Goal: Task Accomplishment & Management: Manage account settings

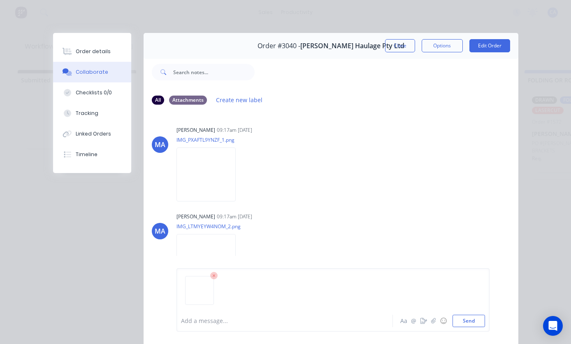
click at [472, 320] on button "Send" at bounding box center [469, 321] width 33 height 12
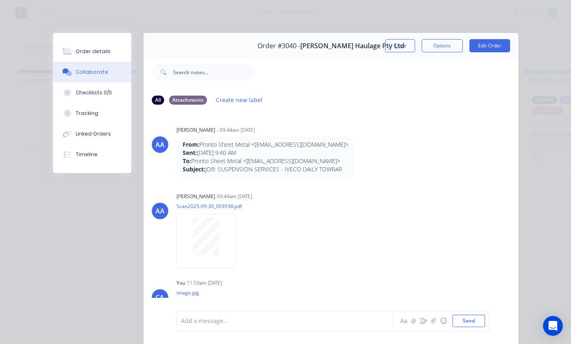
click at [395, 46] on button "Close" at bounding box center [400, 45] width 30 height 13
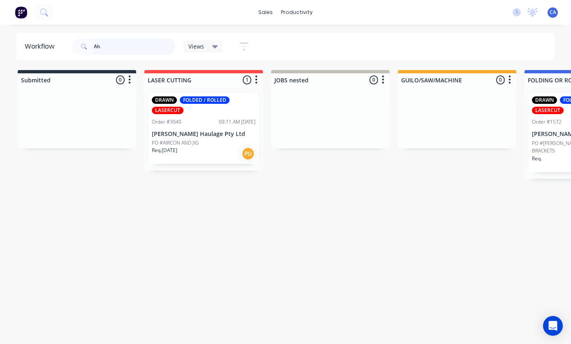
type input "A"
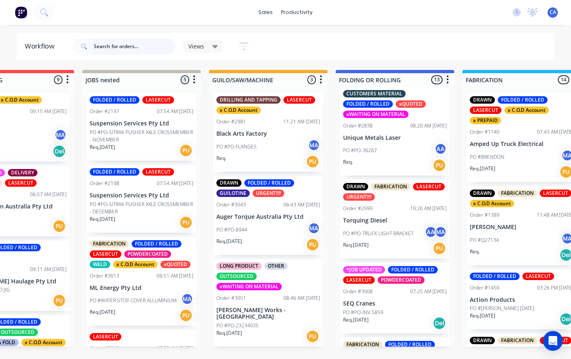
scroll to position [508, 0]
click at [392, 230] on p "PO #PO-TRUCK LIGHT BRACKET" at bounding box center [378, 233] width 70 height 7
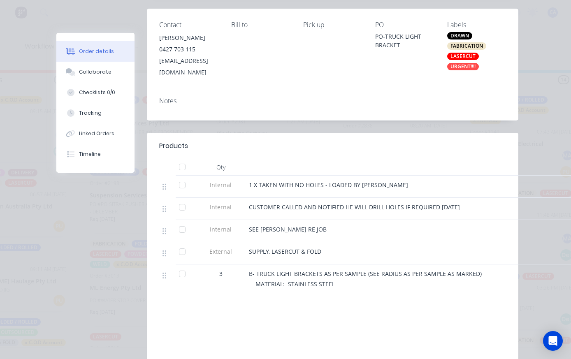
scroll to position [157, 0]
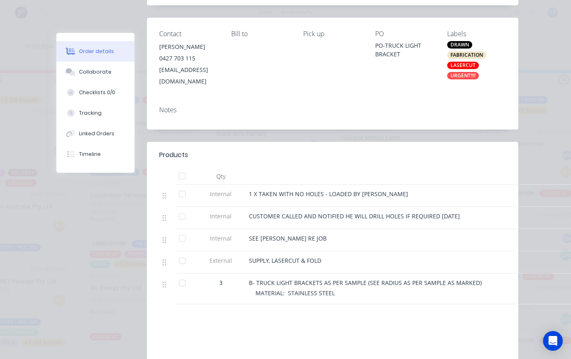
click at [98, 70] on div "Collaborate" at bounding box center [95, 71] width 33 height 7
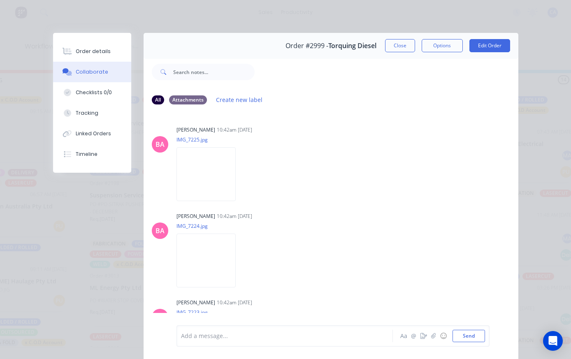
scroll to position [0, 0]
click at [112, 53] on button "Order details" at bounding box center [92, 51] width 78 height 21
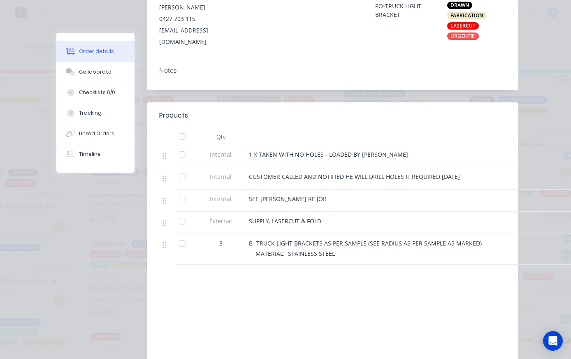
scroll to position [192, 0]
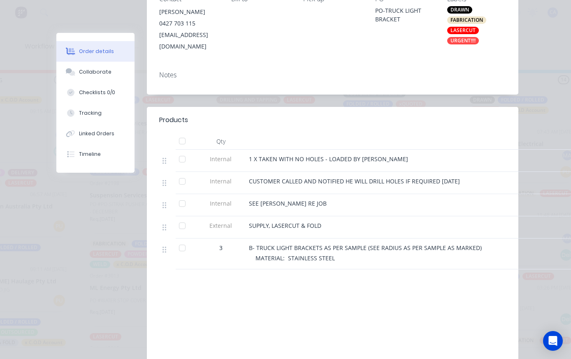
click at [105, 66] on button "Collaborate" at bounding box center [95, 72] width 78 height 21
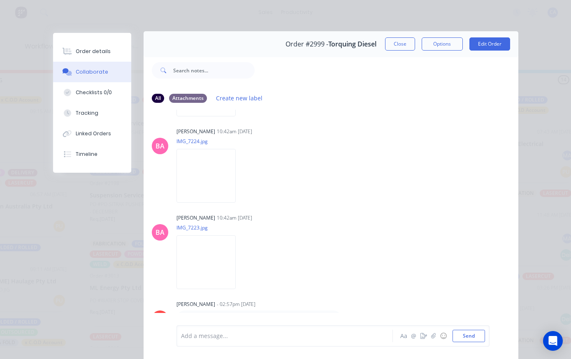
scroll to position [1, 0]
click at [405, 44] on button "Close" at bounding box center [400, 44] width 30 height 13
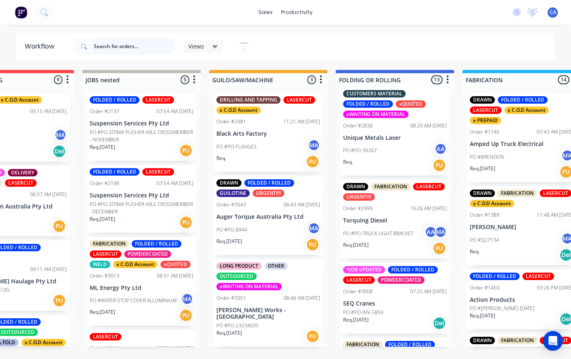
scroll to position [0, 189]
type input "Cb"
click at [496, 42] on div "Cb Views Save new view None (Default) edit Show/Hide statuses Show line item ca…" at bounding box center [313, 46] width 485 height 25
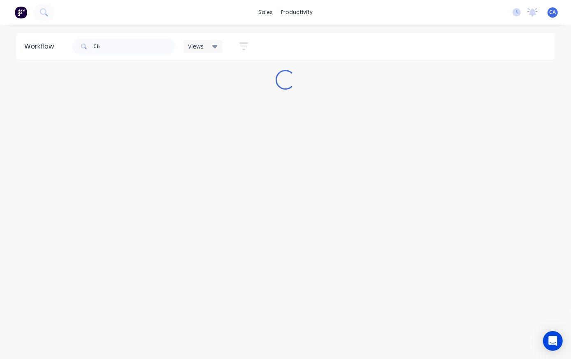
scroll to position [0, 0]
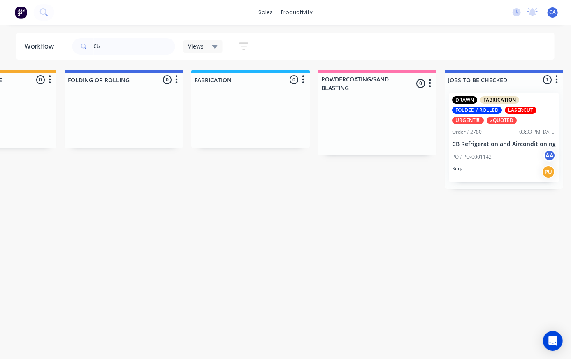
click at [500, 137] on div "DRAWN FABRICATION FOLDED / ROLLED LASERCUT URGENT!!!! xQUOTED Order #2780 03:33…" at bounding box center [504, 137] width 110 height 89
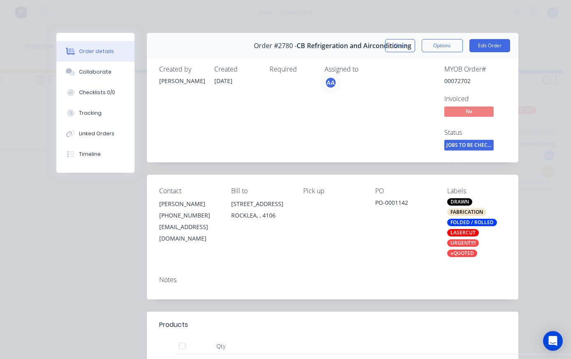
click at [89, 120] on button "Tracking" at bounding box center [95, 113] width 78 height 21
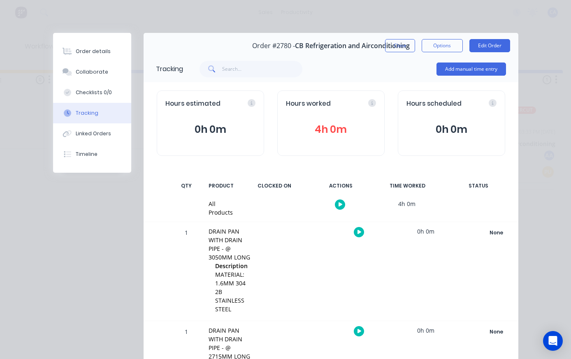
click at [82, 76] on div "Collaborate" at bounding box center [92, 71] width 33 height 7
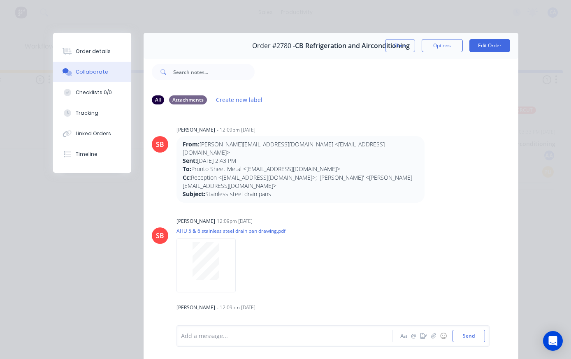
click at [432, 329] on div "Add a message... Aa @ ☺ Send" at bounding box center [333, 336] width 313 height 21
click at [434, 338] on icon "button" at bounding box center [433, 336] width 5 height 6
click at [483, 333] on button "Send" at bounding box center [469, 336] width 33 height 12
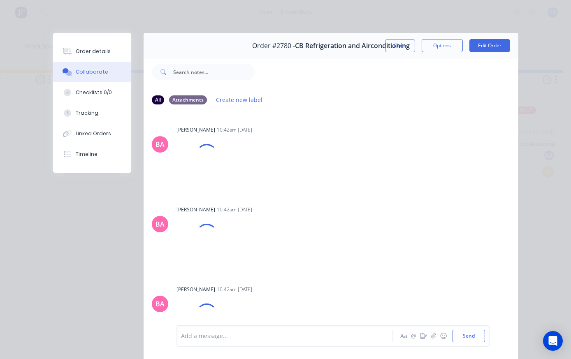
scroll to position [54, 0]
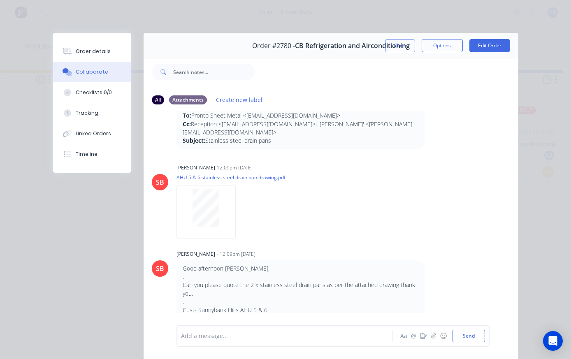
click at [487, 44] on button "Edit Order" at bounding box center [490, 45] width 41 height 13
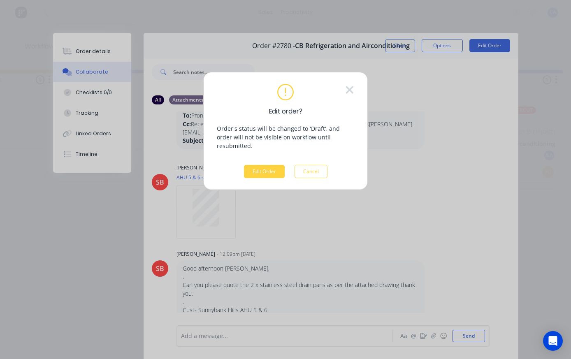
click at [315, 165] on button "Cancel" at bounding box center [311, 171] width 33 height 13
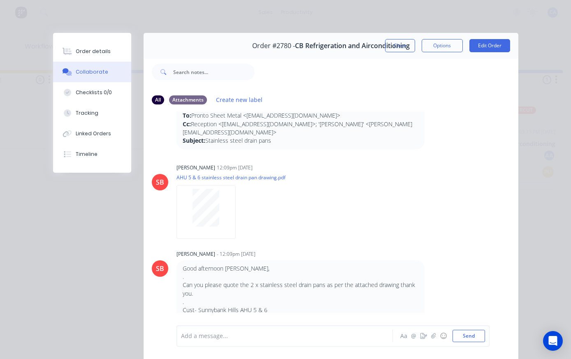
click at [109, 51] on div "Order details" at bounding box center [93, 51] width 35 height 7
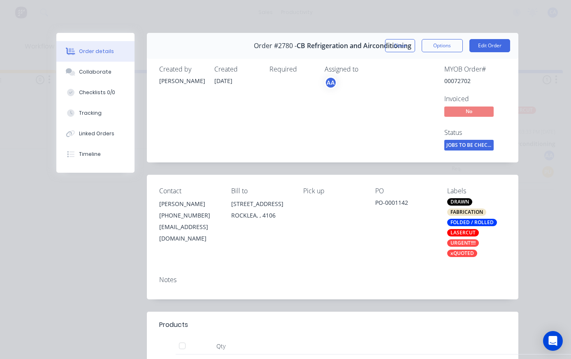
click at [475, 143] on span "JOBS TO BE CHEC..." at bounding box center [469, 145] width 49 height 10
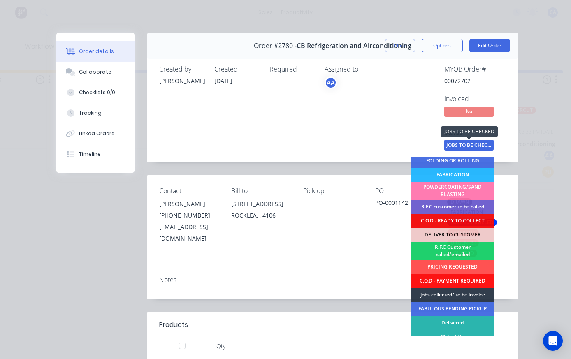
scroll to position [60, 0]
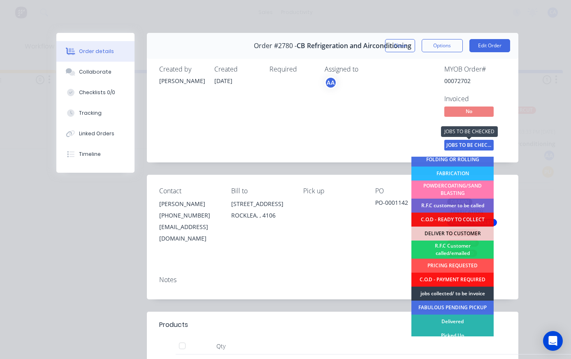
click at [461, 301] on div "jobs collected/ to be invoice" at bounding box center [453, 294] width 82 height 14
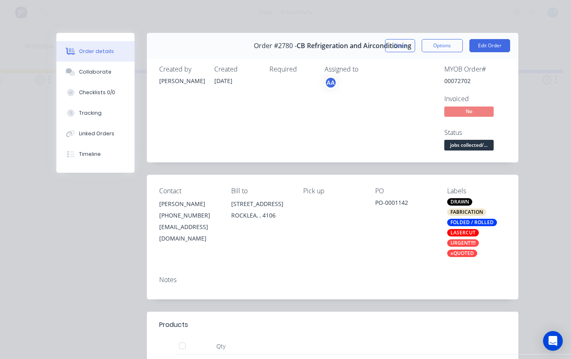
scroll to position [0, 0]
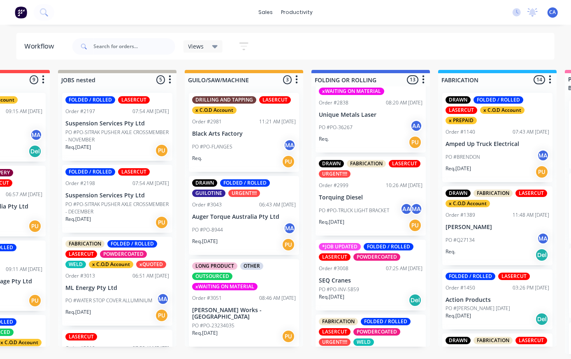
scroll to position [531, 0]
click at [368, 194] on p "Torquing Diesel" at bounding box center [371, 197] width 104 height 7
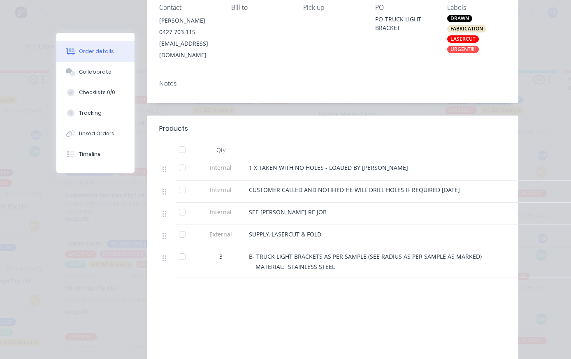
scroll to position [183, 0]
click at [104, 77] on button "Collaborate" at bounding box center [95, 72] width 78 height 21
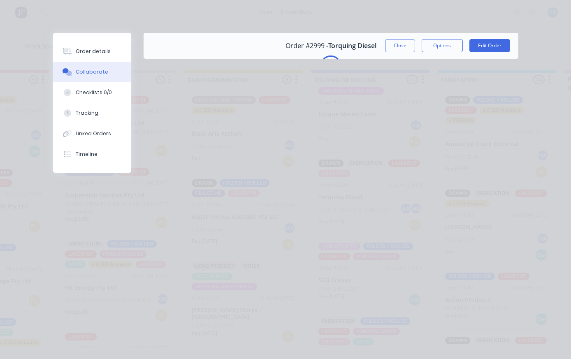
scroll to position [0, 0]
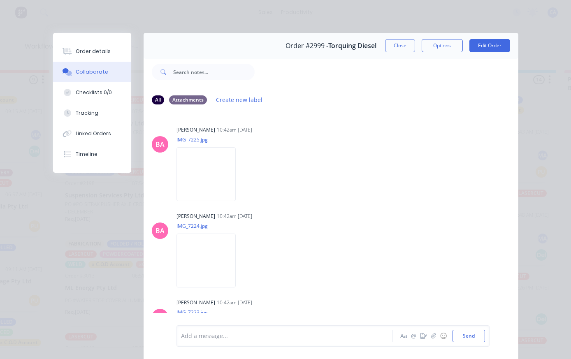
click at [437, 341] on button "button" at bounding box center [434, 336] width 10 height 10
click at [471, 341] on button "Send" at bounding box center [469, 336] width 33 height 12
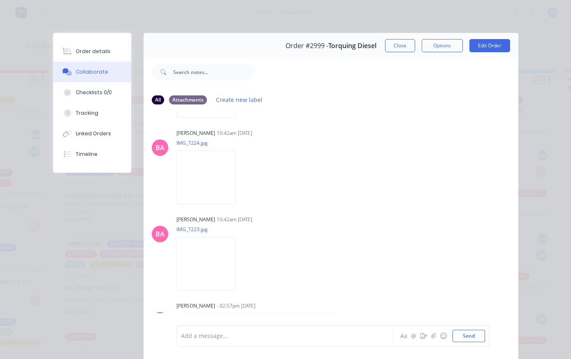
scroll to position [184, 0]
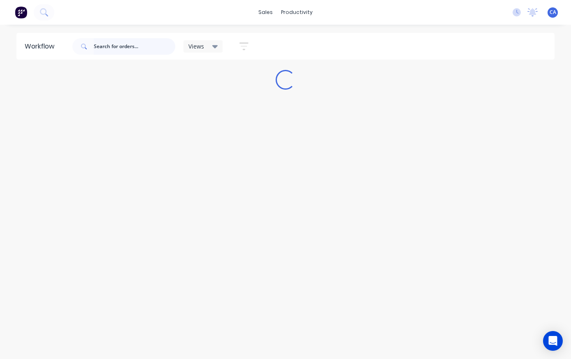
click at [131, 42] on input "text" at bounding box center [135, 46] width 82 height 16
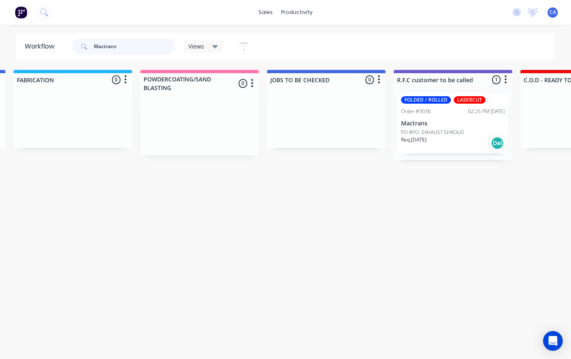
scroll to position [0, 638]
click at [452, 127] on div "FOLDED / ROLLED LASERCUT Order #3036 02:25 PM 25/09/25 Mactrans PO #PO- EXHAUST…" at bounding box center [453, 123] width 110 height 61
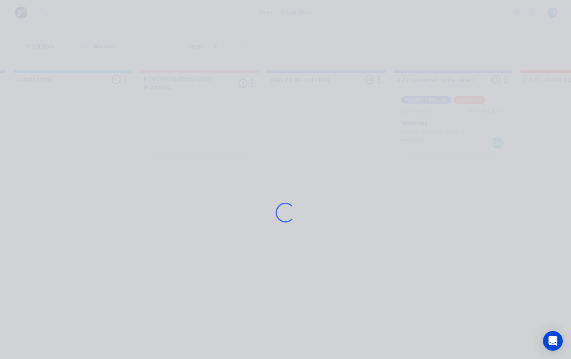
scroll to position [0, 639]
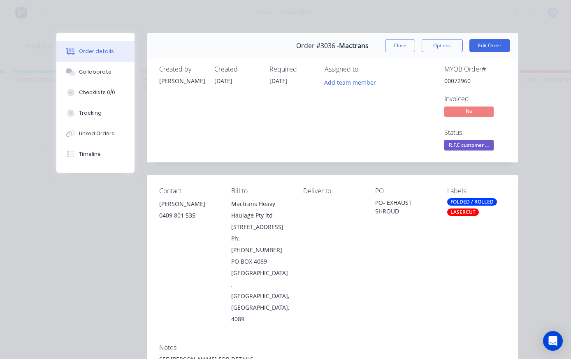
click at [93, 75] on div "Collaborate" at bounding box center [95, 71] width 33 height 7
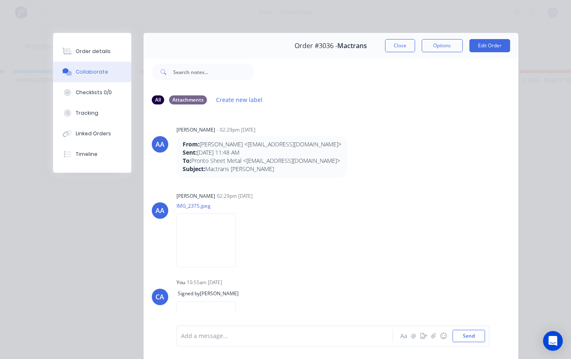
click at [424, 336] on icon "button" at bounding box center [424, 336] width 7 height 6
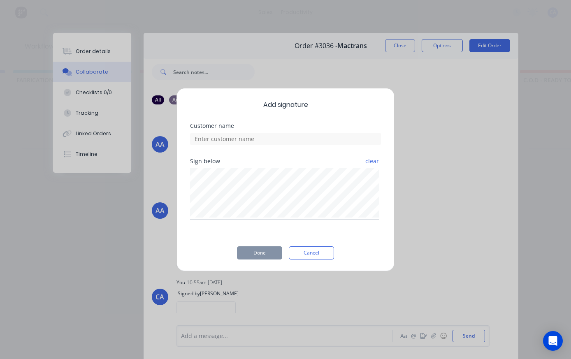
click at [432, 338] on div "Add signature Customer name Sign below clear Done Cancel" at bounding box center [285, 179] width 571 height 359
click at [310, 252] on button "Cancel" at bounding box center [311, 253] width 45 height 13
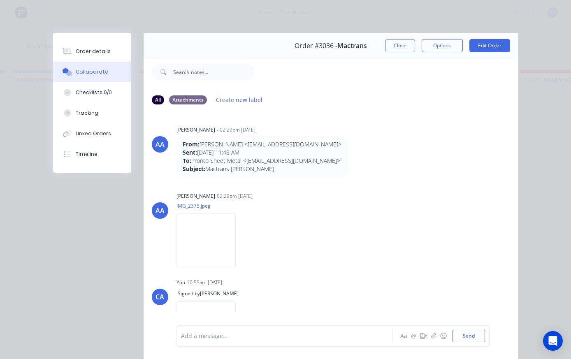
click at [435, 335] on icon "button" at bounding box center [433, 336] width 5 height 6
click at [433, 337] on icon "button" at bounding box center [433, 336] width 5 height 6
click at [470, 336] on button "Send" at bounding box center [469, 336] width 33 height 12
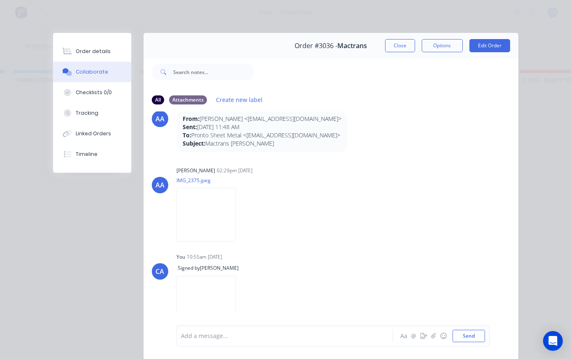
click at [401, 44] on button "Close" at bounding box center [400, 45] width 30 height 13
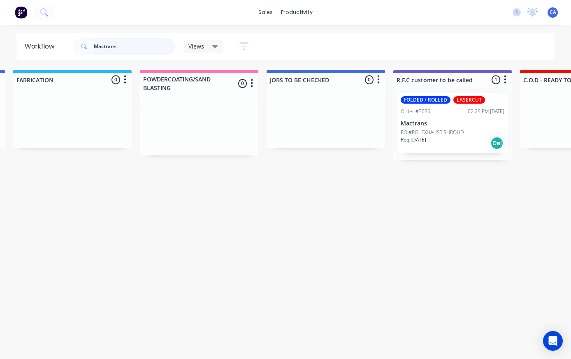
scroll to position [0, 638]
click at [461, 120] on div "FOLDED / ROLLED LASERCUT Order #3036 02:25 PM 25/09/25 Mactrans PO #PO- EXHAUST…" at bounding box center [453, 123] width 110 height 61
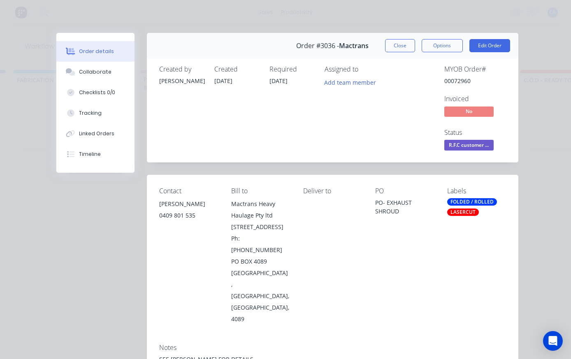
scroll to position [0, 639]
click at [471, 142] on span "R.F.C customer ..." at bounding box center [469, 145] width 49 height 10
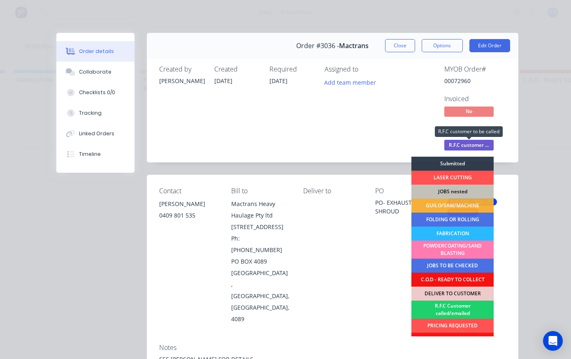
click at [461, 328] on div "PRICING REQUESTED" at bounding box center [453, 326] width 82 height 14
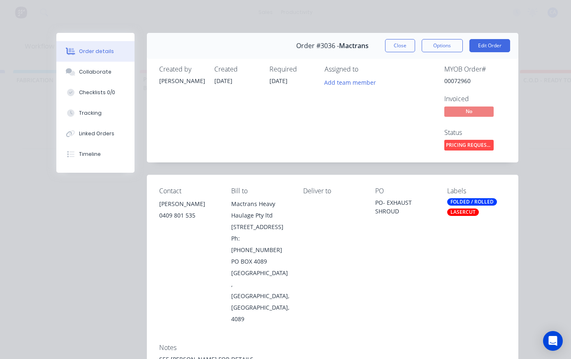
click at [399, 45] on button "Close" at bounding box center [400, 45] width 30 height 13
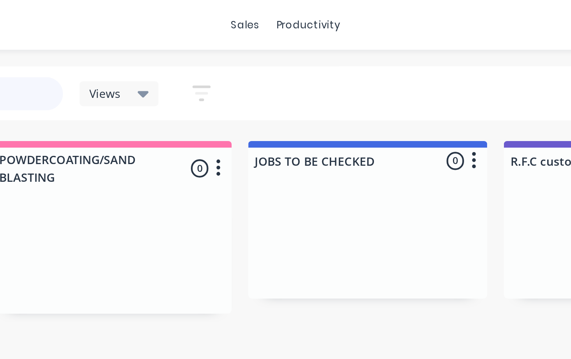
scroll to position [0, 631]
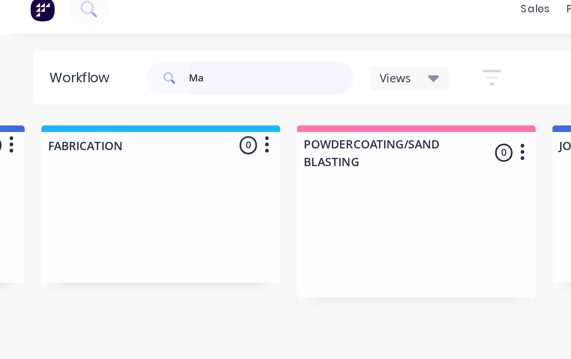
type input "M"
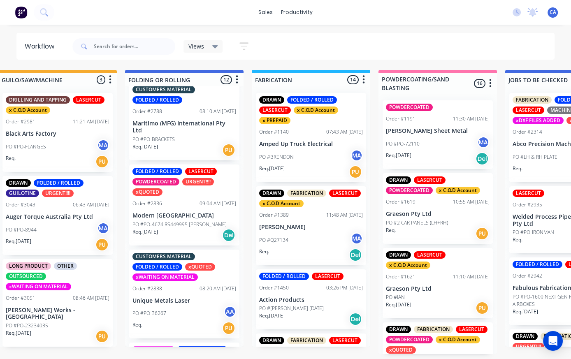
scroll to position [346, 0]
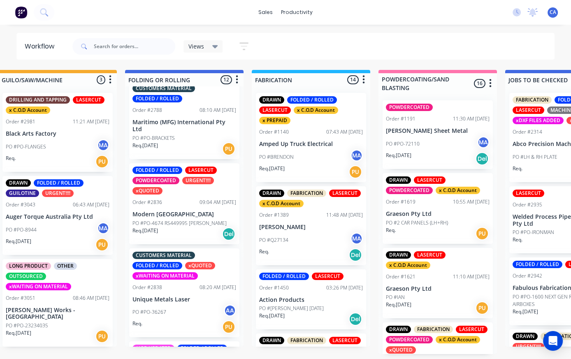
click at [192, 211] on p "Modern [GEOGRAPHIC_DATA]" at bounding box center [185, 214] width 104 height 7
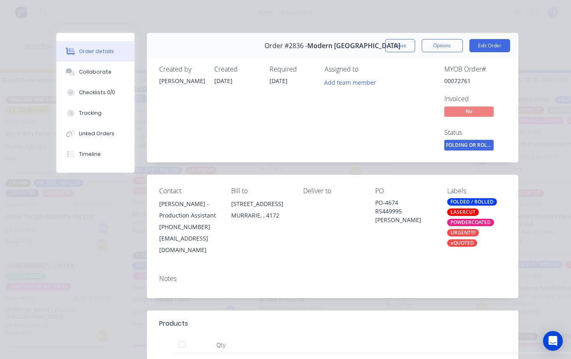
click at [99, 61] on button "Order details" at bounding box center [95, 51] width 78 height 21
click at [98, 61] on button "Order details" at bounding box center [95, 51] width 78 height 21
click at [84, 76] on div "Collaborate" at bounding box center [95, 71] width 33 height 7
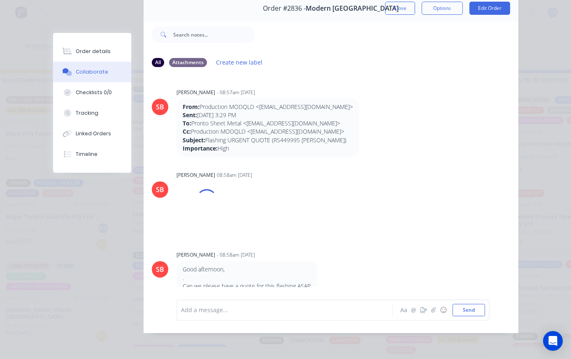
scroll to position [53, 0]
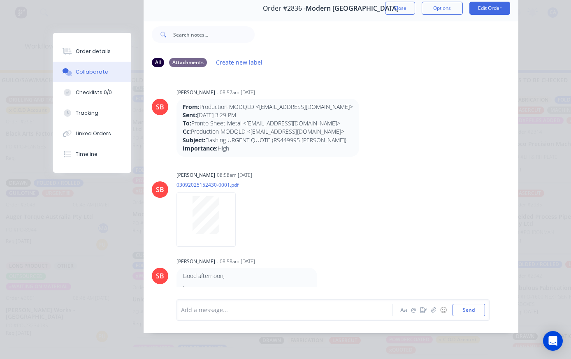
click at [436, 127] on div "SB Sandra Booker - 08:57am 04/09/25 From: Production MODQLD <production@modernq…" at bounding box center [331, 121] width 375 height 71
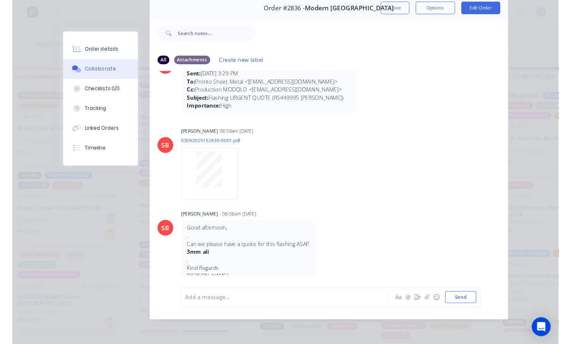
scroll to position [46, 0]
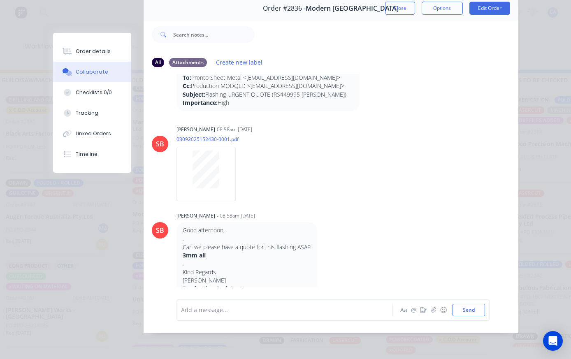
click at [192, 175] on div at bounding box center [206, 170] width 52 height 38
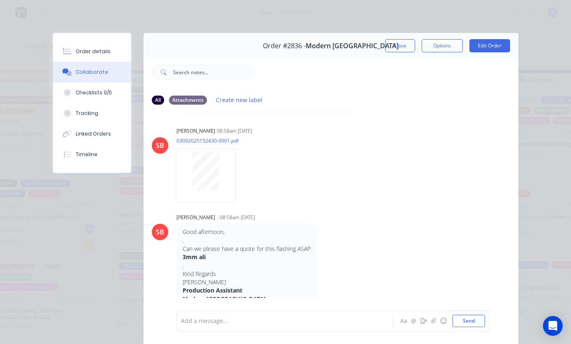
scroll to position [49, 0]
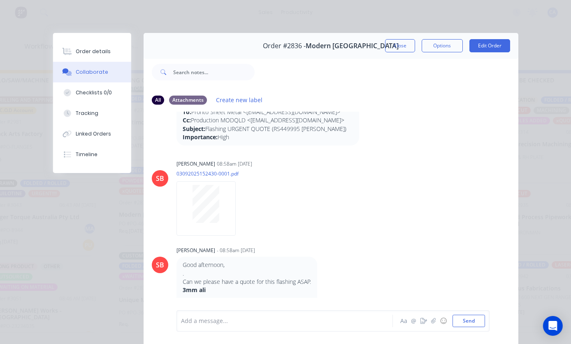
click at [85, 47] on button "Order details" at bounding box center [92, 51] width 78 height 21
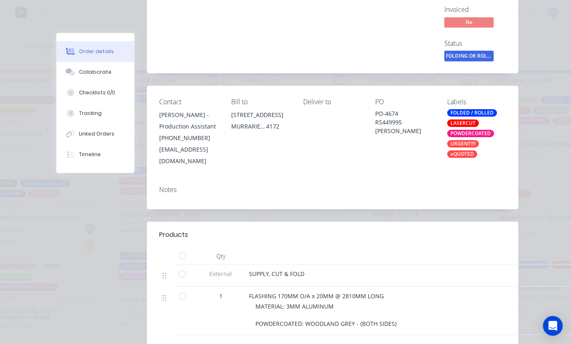
scroll to position [90, 0]
click at [97, 82] on button "Collaborate" at bounding box center [95, 72] width 78 height 21
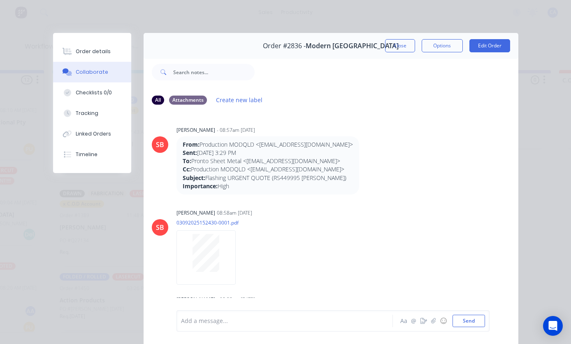
scroll to position [0, 0]
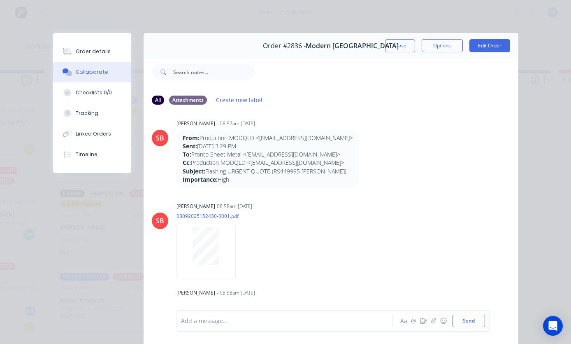
click at [435, 120] on div "SB Sandra Booker - 08:57am 04/09/25 From: Production MODQLD <production@modernq…" at bounding box center [331, 152] width 375 height 71
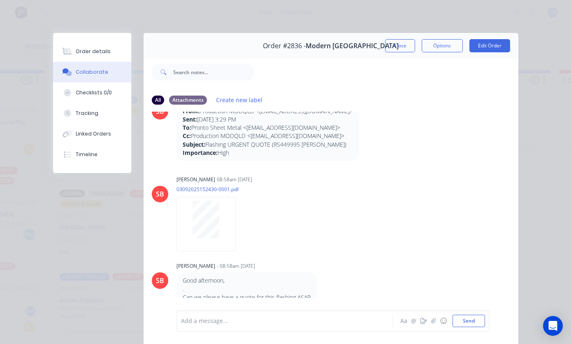
click at [429, 1] on div "Order details Collaborate Checklists 0/0 Tracking Linked Orders Timeline Order …" at bounding box center [285, 172] width 571 height 344
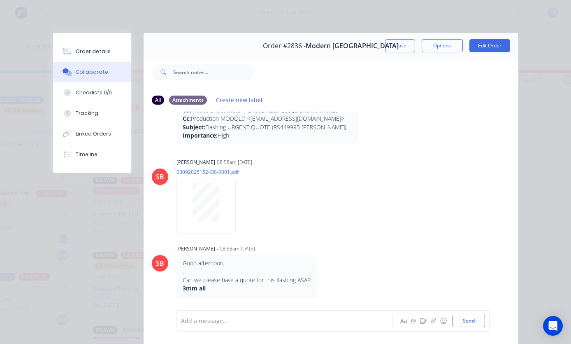
scroll to position [28, 693]
click at [398, 2] on div "Order details Collaborate Checklists 0/0 Tracking Linked Orders Timeline Order …" at bounding box center [285, 172] width 571 height 344
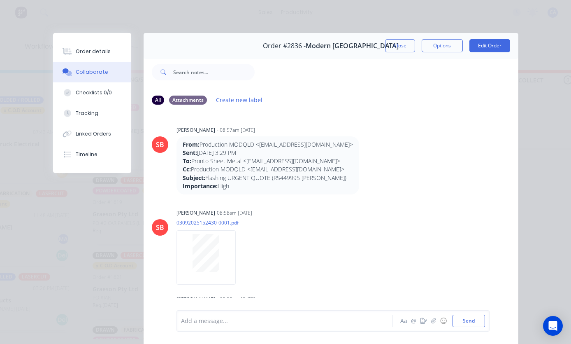
scroll to position [0, 0]
click at [83, 46] on button "Order details" at bounding box center [92, 51] width 78 height 21
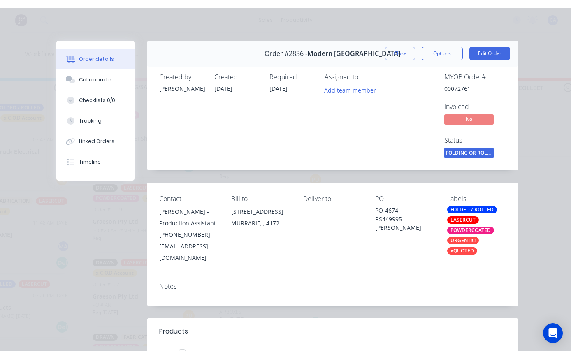
scroll to position [12, 693]
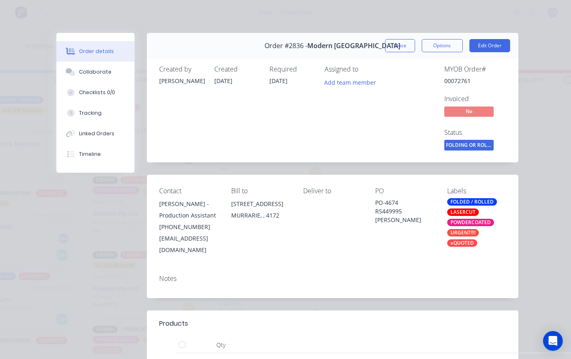
click at [398, 46] on button "Close" at bounding box center [400, 45] width 30 height 13
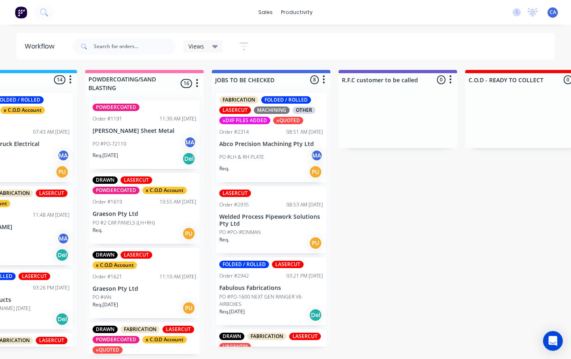
scroll to position [0, 693]
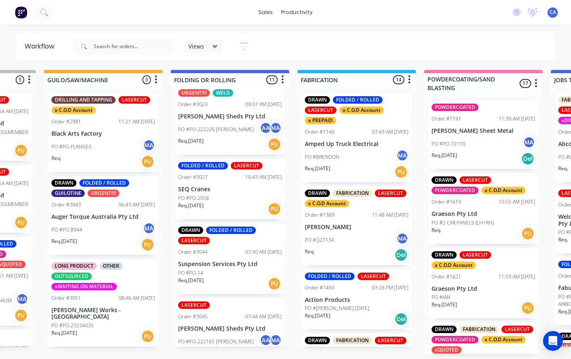
scroll to position [545, 0]
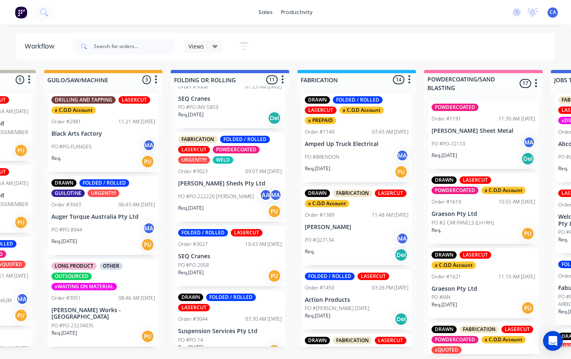
click at [223, 253] on p "SEQ Cranes" at bounding box center [230, 256] width 104 height 7
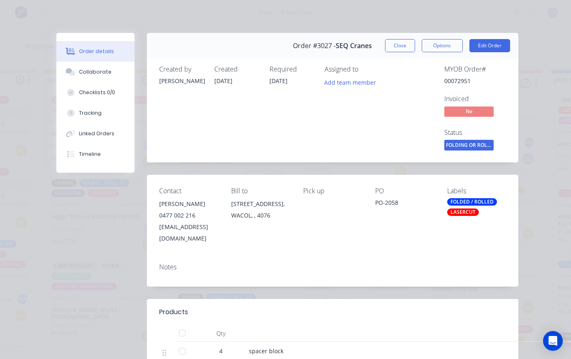
scroll to position [0, 0]
click at [382, 43] on div "Order #3027 - SEQ Cranes Close Options Edit Order" at bounding box center [333, 46] width 372 height 26
click at [394, 42] on button "Close" at bounding box center [400, 45] width 30 height 13
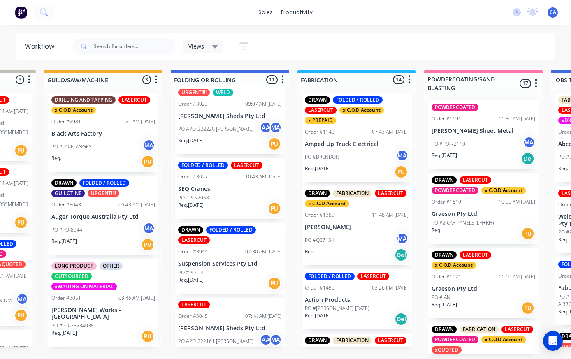
scroll to position [612, 0]
click at [250, 247] on div "DRAWN FOLDED / ROLLED LASERCUT Order #3044 07:30 AM 29/09/25 Suspension Service…" at bounding box center [230, 259] width 110 height 71
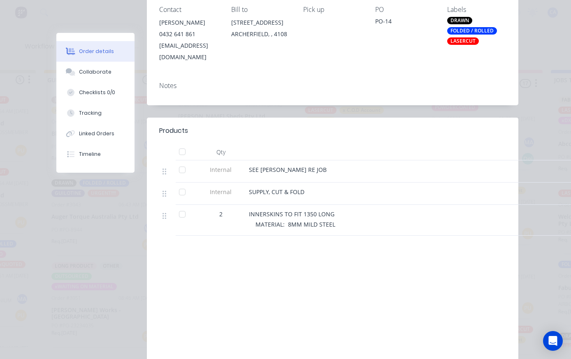
scroll to position [194, 0]
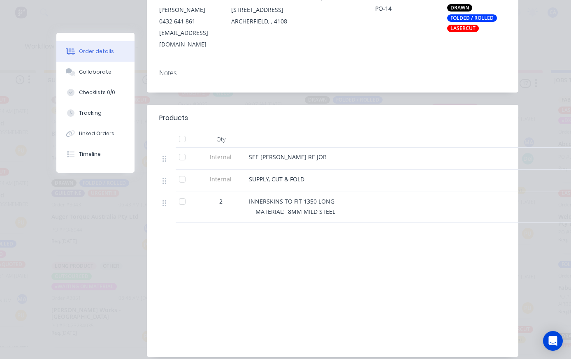
click at [99, 73] on div "Collaborate" at bounding box center [95, 71] width 33 height 7
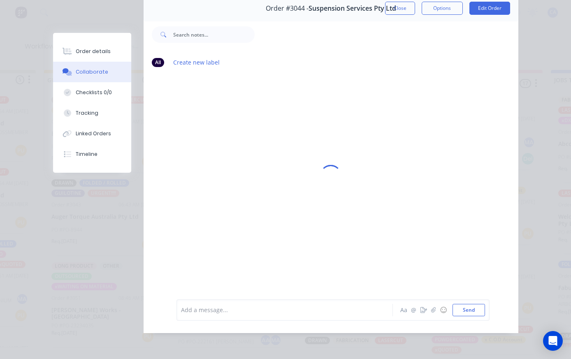
scroll to position [0, 0]
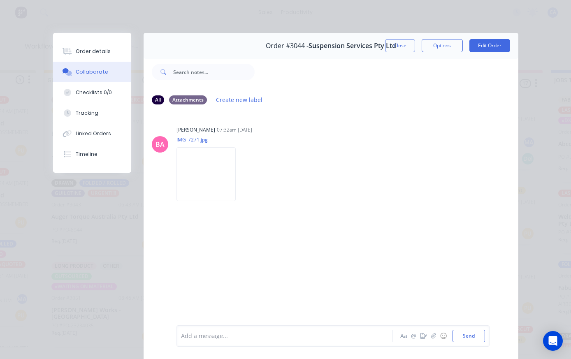
click at [401, 43] on button "Close" at bounding box center [400, 45] width 30 height 13
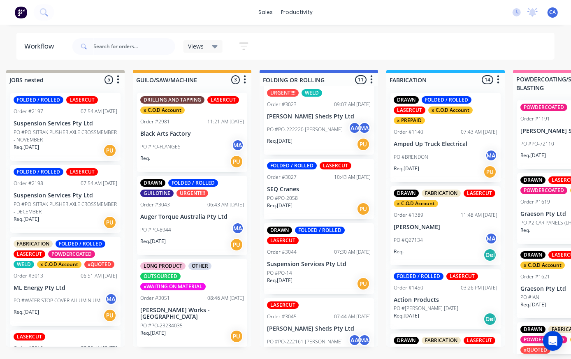
scroll to position [0, 264]
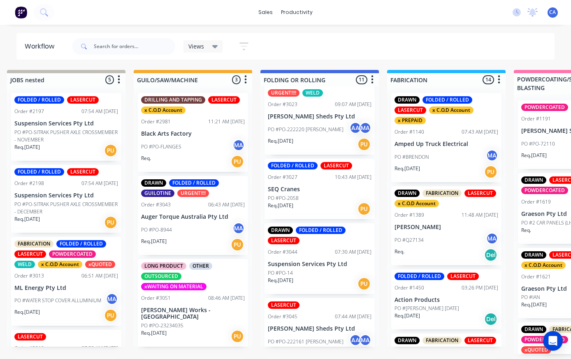
click at [182, 140] on div "PO #PO-FLANGES MA" at bounding box center [193, 147] width 104 height 16
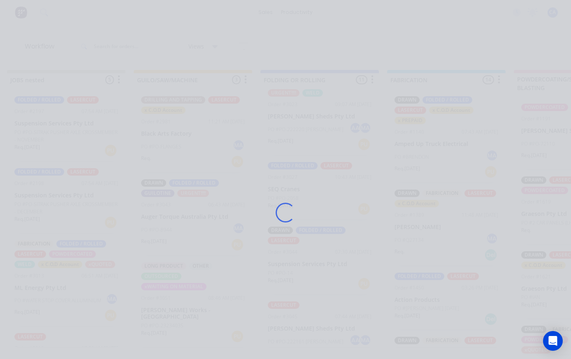
click at [182, 140] on div "Loading..." at bounding box center [286, 212] width 482 height 359
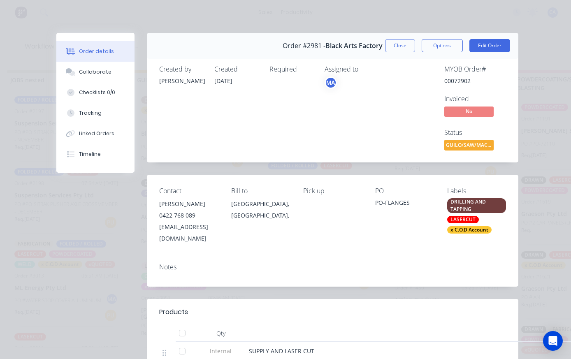
click at [103, 87] on button "Checklists 0/0" at bounding box center [95, 92] width 78 height 21
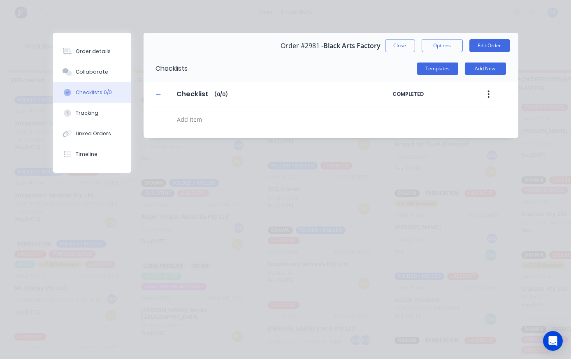
click at [103, 87] on button "Checklists 0/0" at bounding box center [92, 92] width 78 height 21
click at [112, 76] on button "Collaborate" at bounding box center [92, 72] width 78 height 21
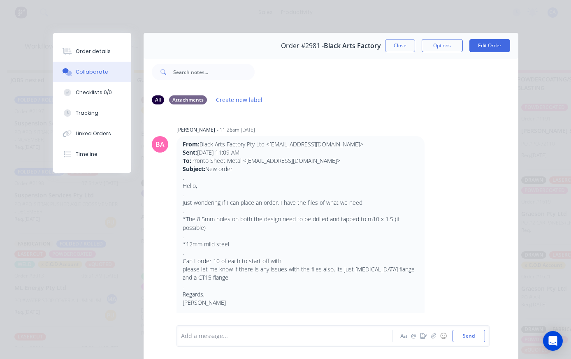
click at [431, 337] on icon "button" at bounding box center [433, 336] width 5 height 6
click at [473, 334] on button "Send" at bounding box center [469, 336] width 33 height 12
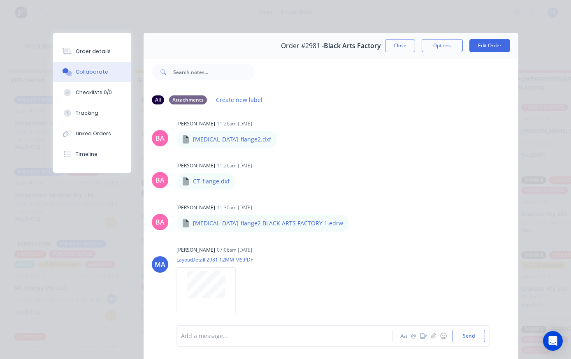
click at [469, 331] on button "Send" at bounding box center [469, 336] width 33 height 12
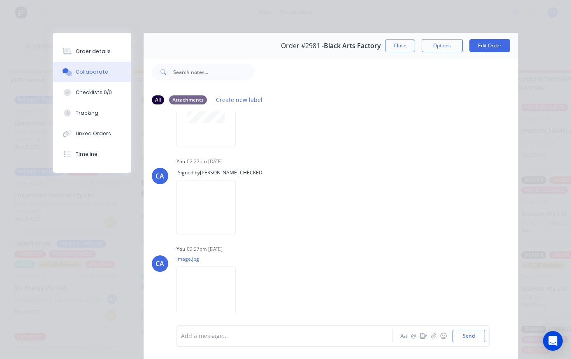
scroll to position [0, 0]
click at [403, 44] on button "Close" at bounding box center [400, 45] width 30 height 13
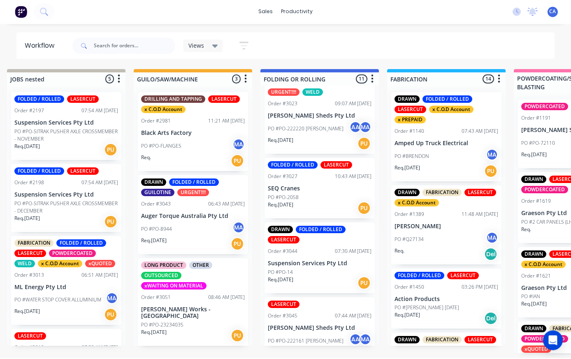
scroll to position [12, 264]
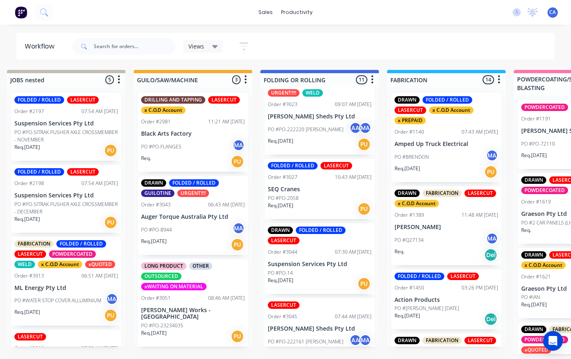
click at [319, 236] on div "DRAWN FOLDED / ROLLED LASERCUT Order #3044 07:30 AM 29/09/25 Suspension Service…" at bounding box center [320, 259] width 110 height 71
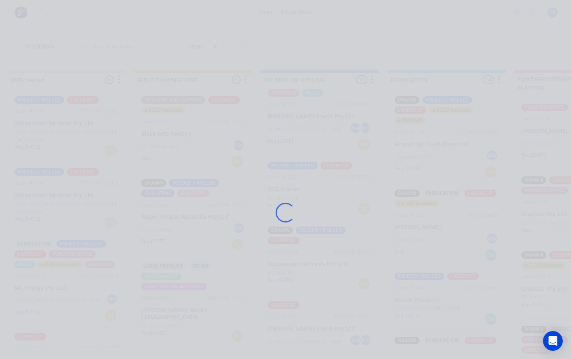
click at [319, 236] on div "Loading..." at bounding box center [286, 212] width 482 height 359
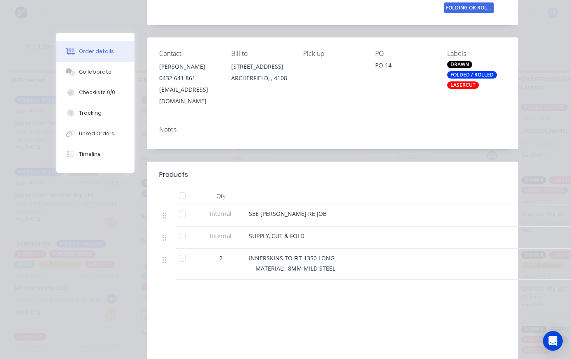
scroll to position [139, 0]
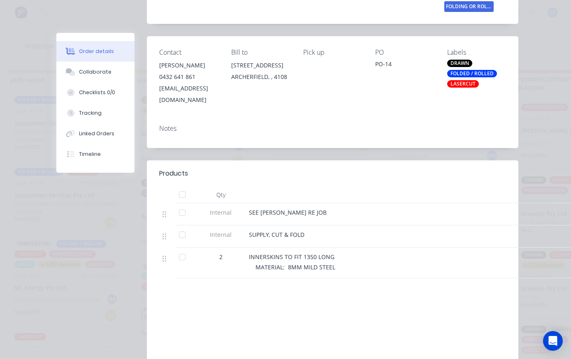
click at [83, 70] on div "Collaborate" at bounding box center [95, 71] width 33 height 7
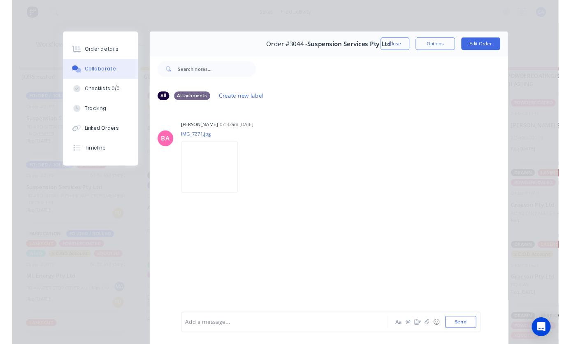
scroll to position [0, 0]
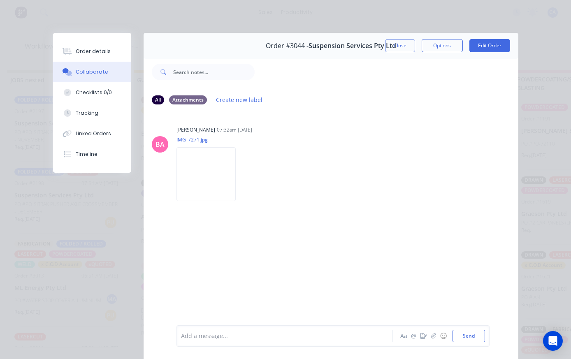
click at [217, 172] on img at bounding box center [206, 174] width 59 height 54
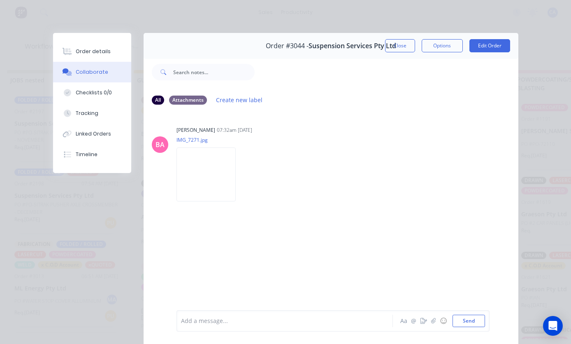
click at [84, 42] on button "Order details" at bounding box center [92, 51] width 78 height 21
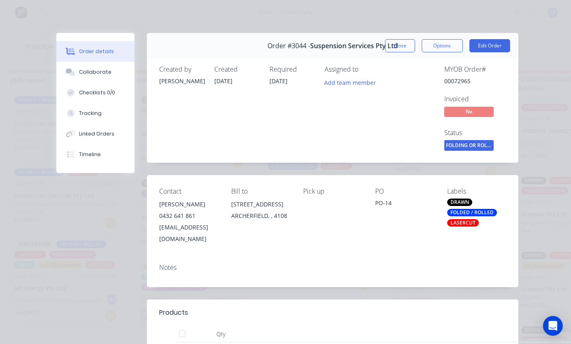
click at [83, 41] on div "Order details Collaborate Checklists 0/0 Tracking Linked Orders Timeline" at bounding box center [95, 103] width 78 height 140
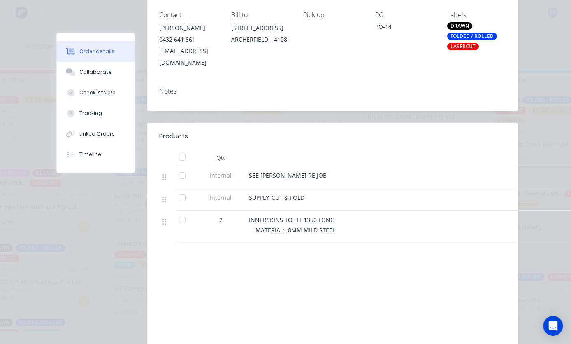
scroll to position [12, 164]
click at [82, 82] on button "Collaborate" at bounding box center [95, 72] width 78 height 21
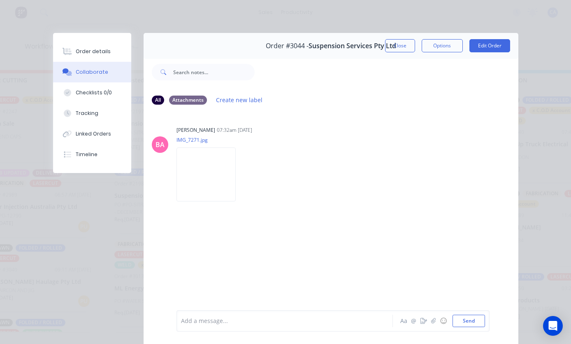
click at [82, 70] on div "Collaborate" at bounding box center [92, 71] width 33 height 7
click at [108, 53] on div "Order details" at bounding box center [93, 51] width 35 height 7
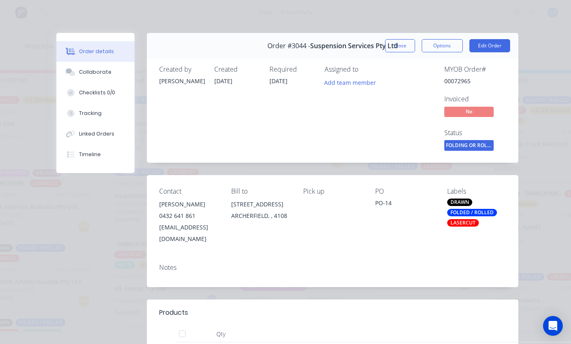
click at [108, 52] on div "Order details" at bounding box center [96, 51] width 35 height 7
click at [80, 72] on div "Collaborate" at bounding box center [95, 71] width 33 height 7
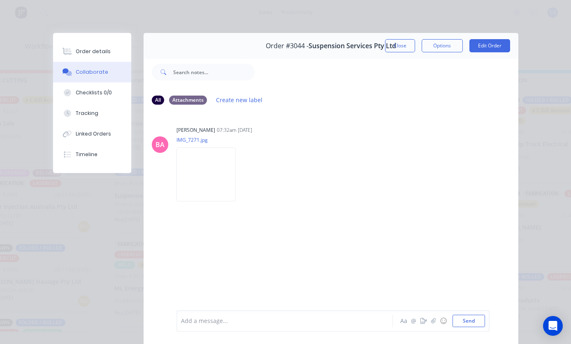
click at [205, 238] on div "BA Brenda Abrahams 07:32am 29/09/25 IMG_7271.jpg Labels Download" at bounding box center [331, 211] width 375 height 198
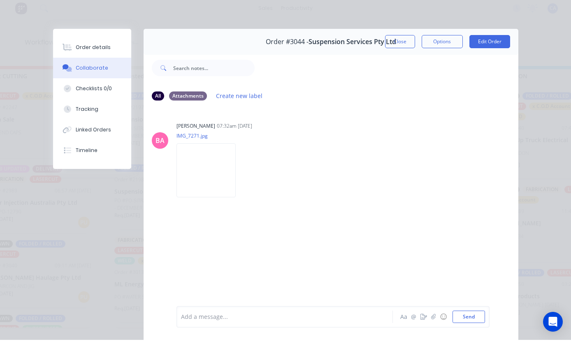
scroll to position [28, 164]
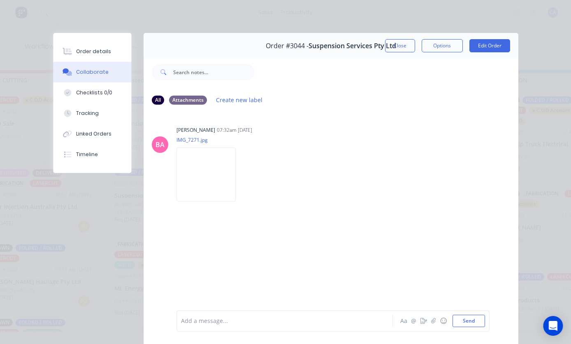
click at [73, 88] on button "Checklists 0/0" at bounding box center [92, 92] width 78 height 21
type textarea "x"
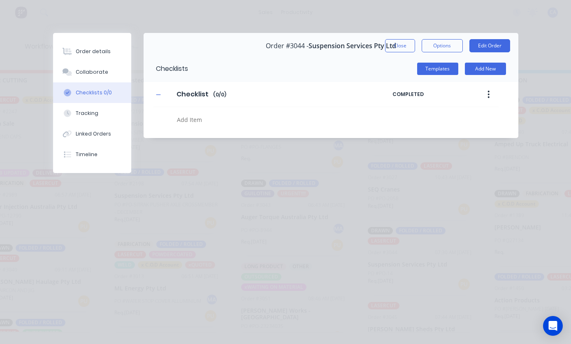
click at [81, 57] on button "Order details" at bounding box center [92, 51] width 78 height 21
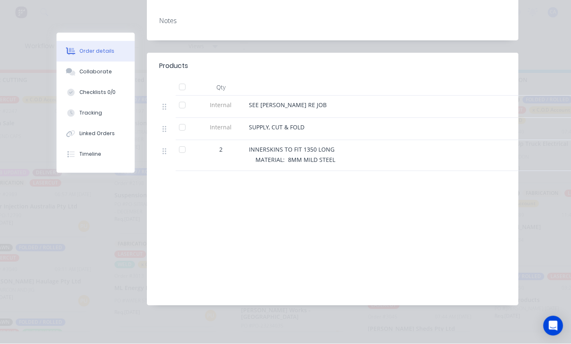
scroll to position [17, 164]
click at [232, 216] on div "Labour $0.00 Sub total $0.00 Margin $0.00 ( 0.00 %) Tax $0.00 Total $0.00" at bounding box center [332, 246] width 347 height 96
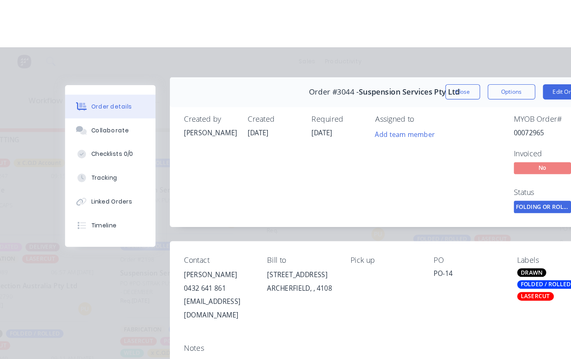
scroll to position [0, 0]
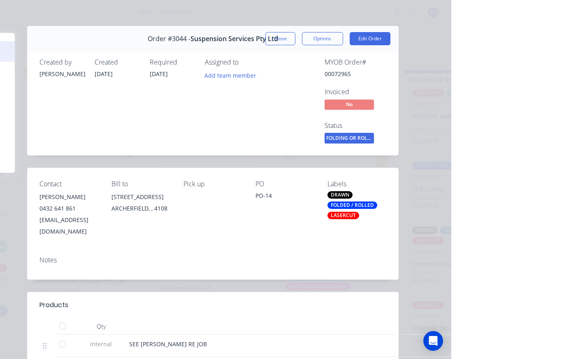
click at [470, 33] on button "Edit Order" at bounding box center [490, 38] width 41 height 13
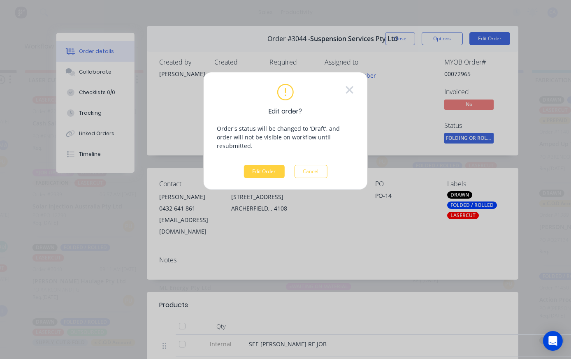
click at [353, 86] on icon at bounding box center [349, 89] width 7 height 7
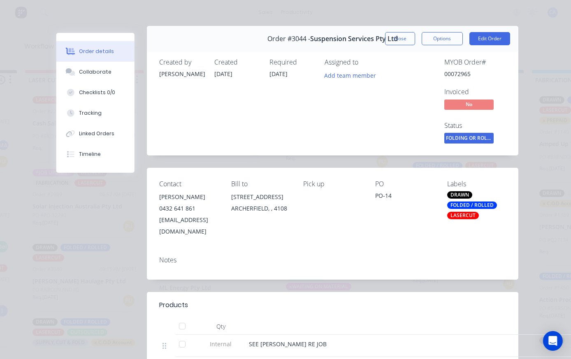
click at [348, 81] on button "Add team member" at bounding box center [350, 75] width 61 height 11
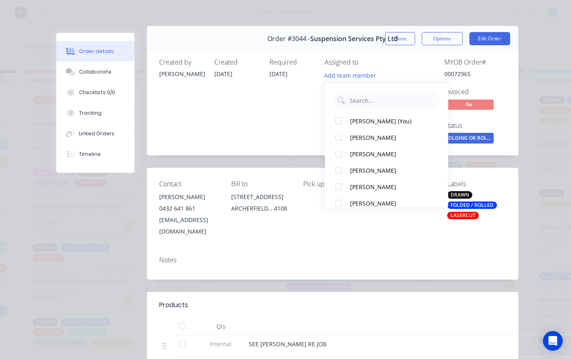
click at [407, 35] on button "Close" at bounding box center [400, 38] width 30 height 13
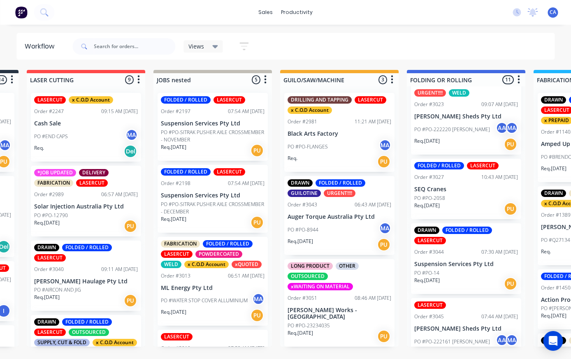
scroll to position [0, 119]
